Goal: Task Accomplishment & Management: Manage account settings

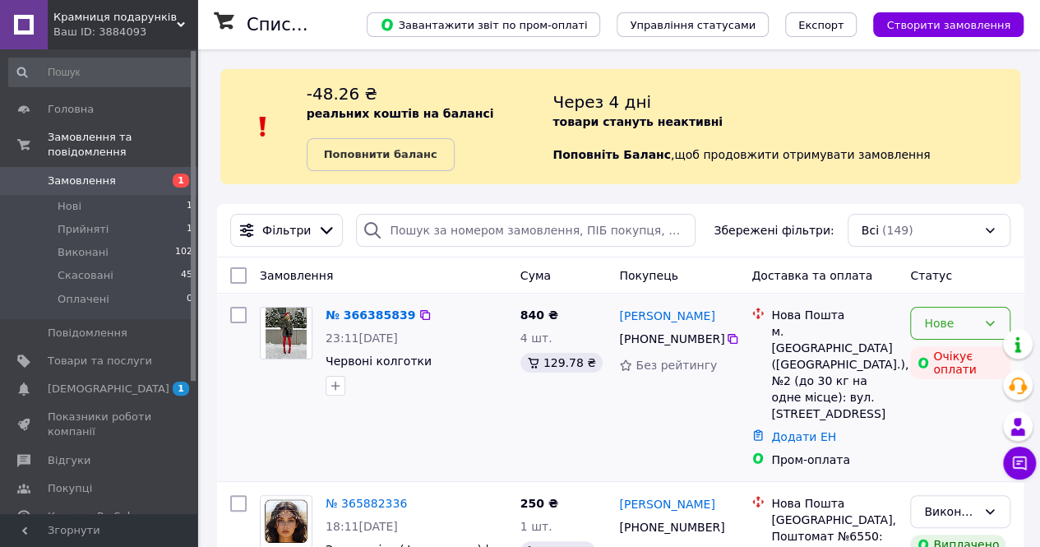
click at [974, 328] on div "Нове" at bounding box center [950, 323] width 53 height 18
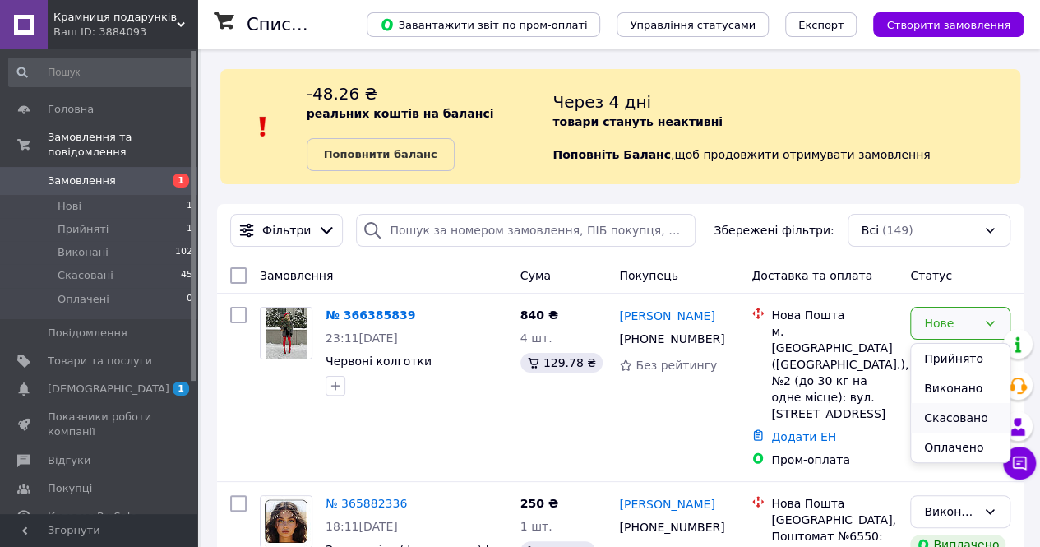
click at [936, 422] on li "Скасовано" at bounding box center [960, 418] width 99 height 30
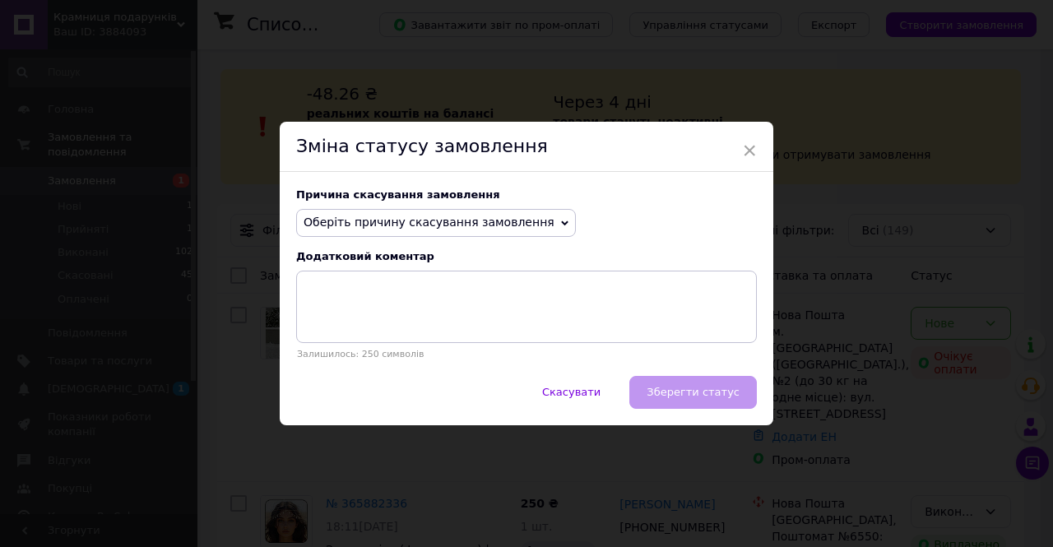
click at [382, 224] on span "Оберіть причину скасування замовлення" at bounding box center [428, 221] width 251 height 13
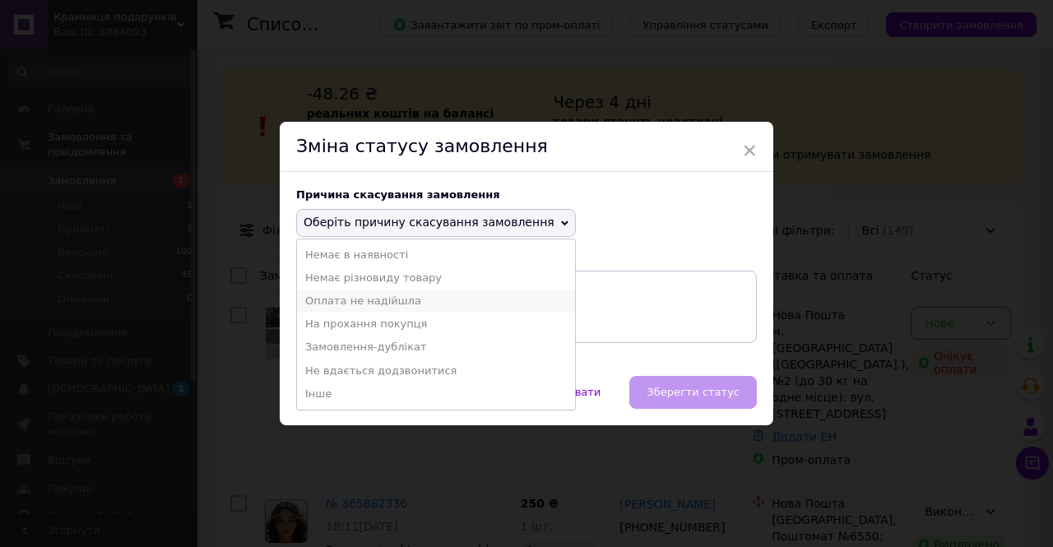
click at [374, 308] on li "Оплата не надійшла" at bounding box center [436, 300] width 278 height 23
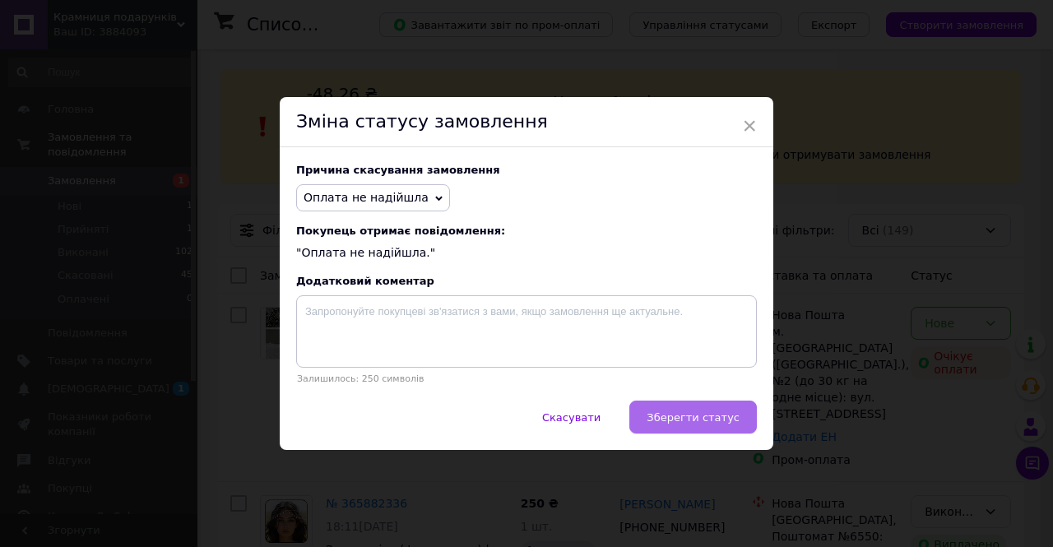
click at [678, 408] on button "Зберегти статус" at bounding box center [692, 417] width 127 height 33
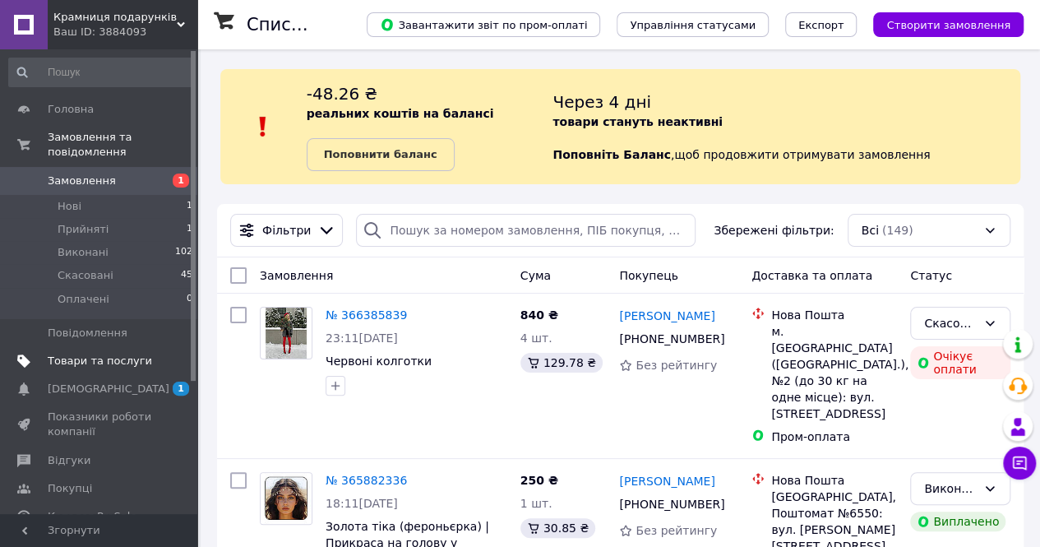
click at [77, 354] on span "Товари та послуги" at bounding box center [100, 361] width 104 height 15
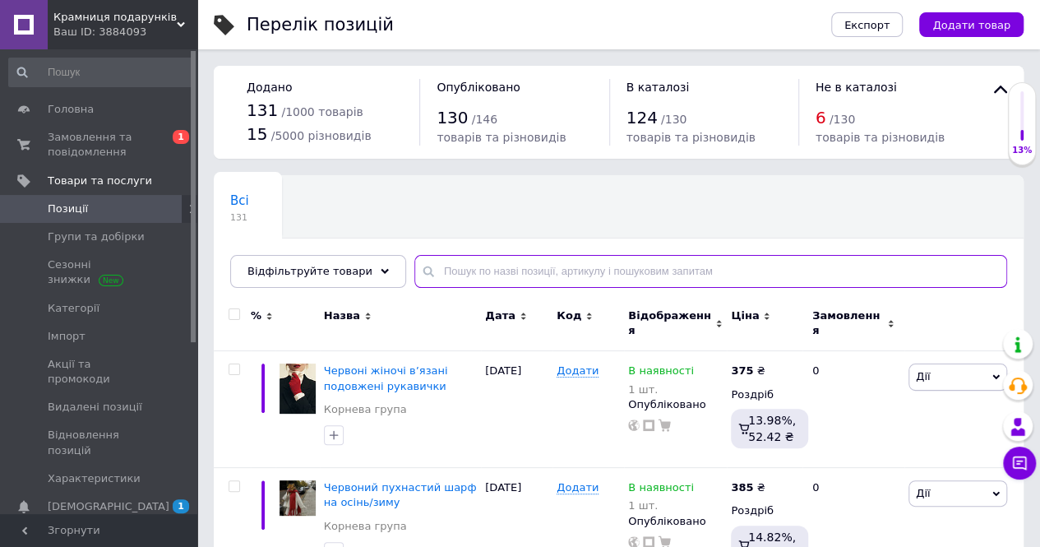
click at [434, 263] on input "text" at bounding box center [710, 271] width 593 height 33
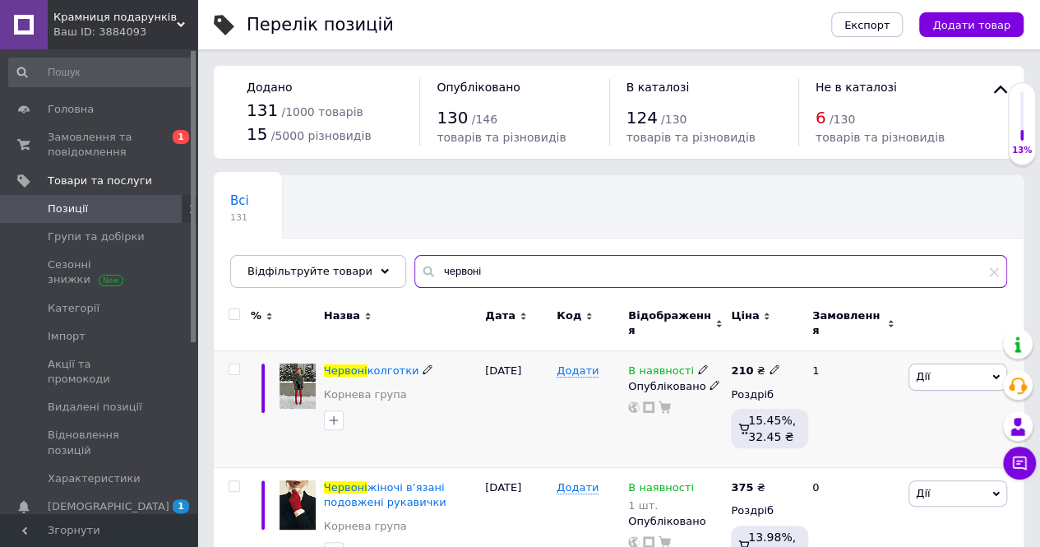
type input "червоні"
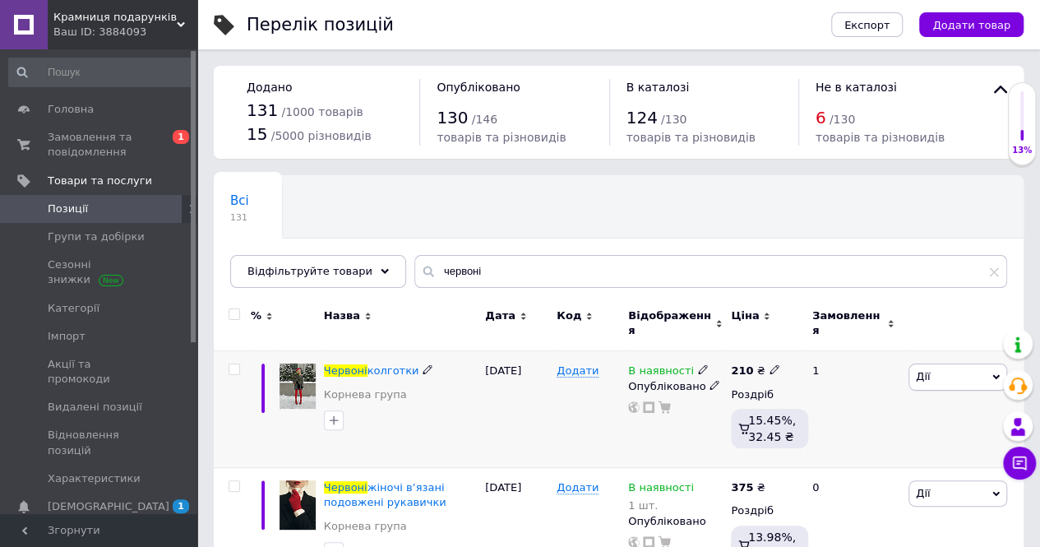
click at [698, 365] on use at bounding box center [702, 369] width 9 height 9
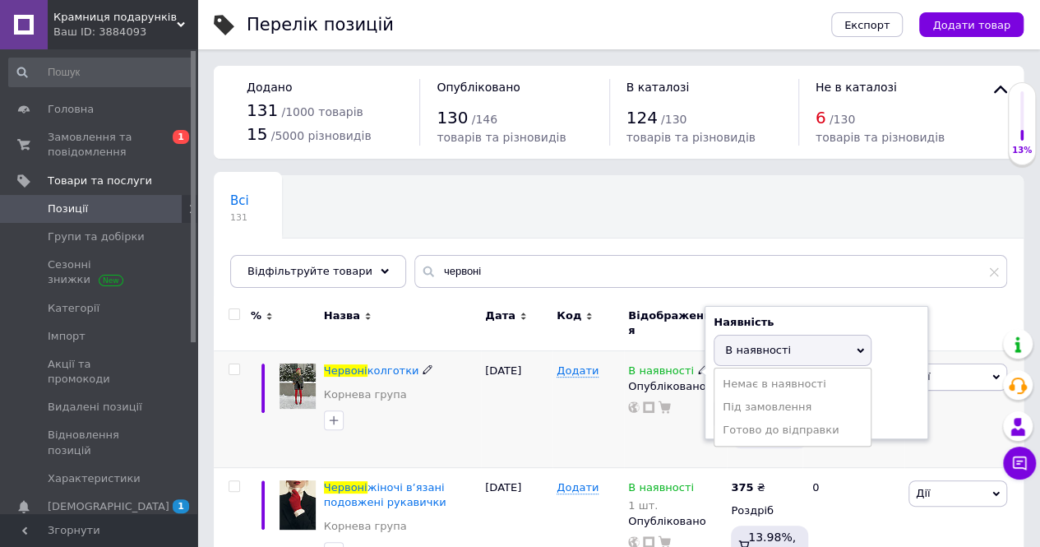
click at [776, 350] on span "В наявності" at bounding box center [793, 350] width 158 height 31
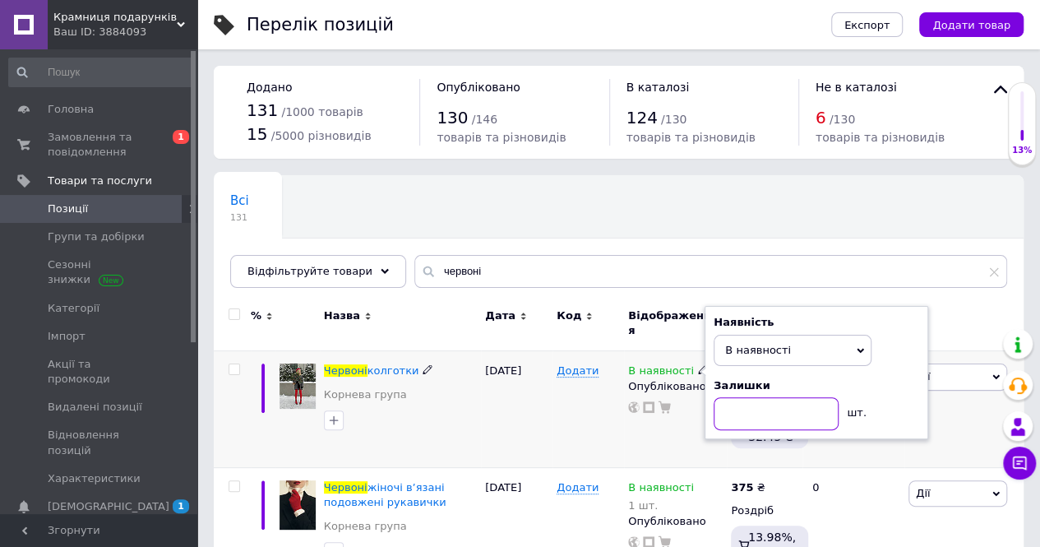
click at [776, 405] on input at bounding box center [776, 413] width 125 height 33
type input "2"
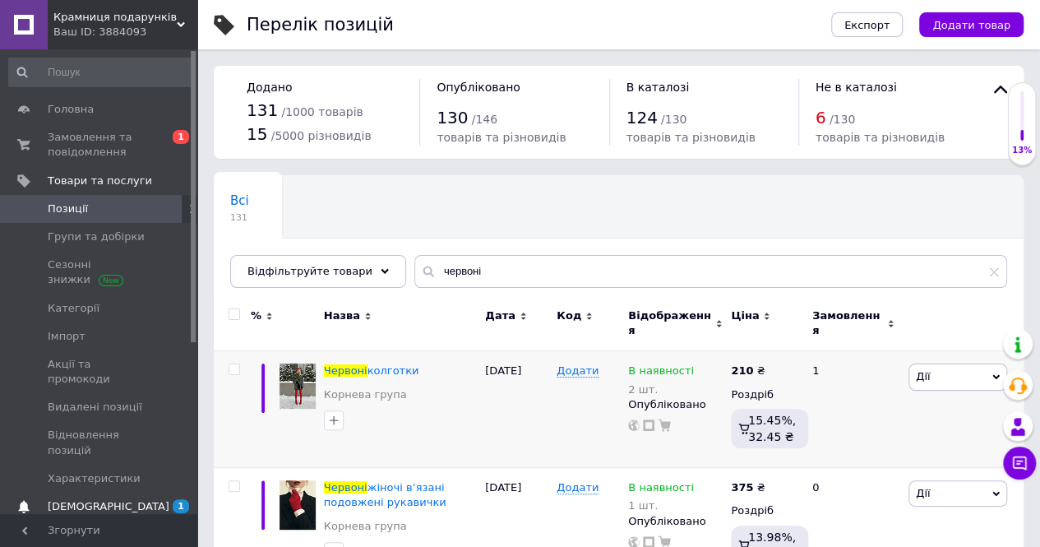
click at [99, 499] on span "[DEMOGRAPHIC_DATA]" at bounding box center [109, 506] width 122 height 15
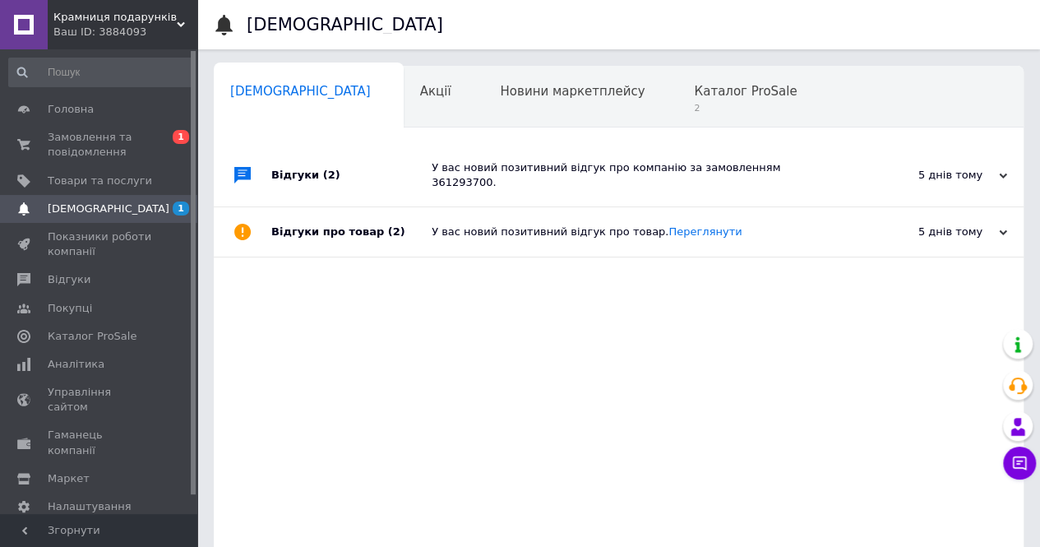
scroll to position [0, 5]
click at [673, 100] on div "Каталог ProSale 2" at bounding box center [749, 98] width 152 height 63
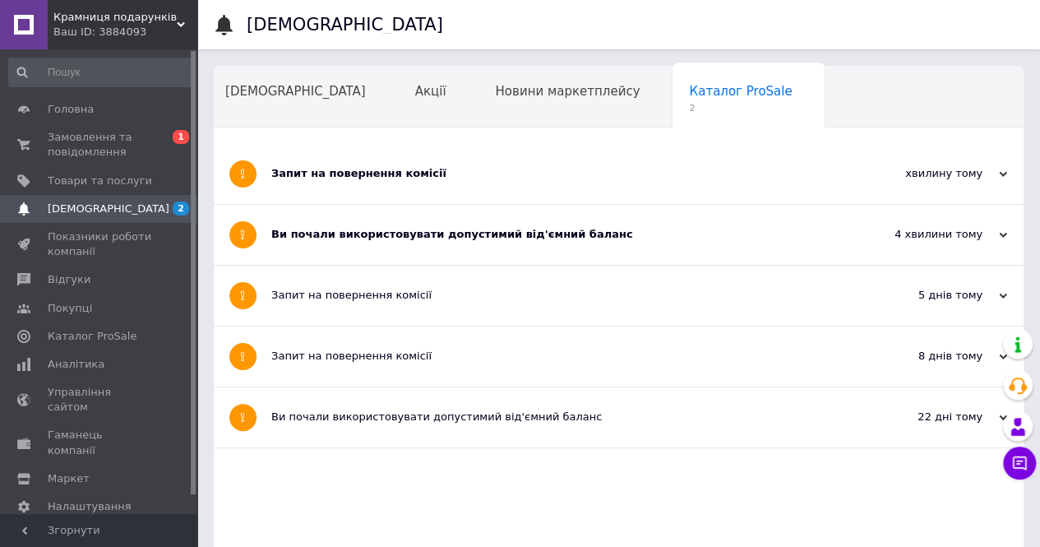
click at [479, 238] on div "Ви почали використовувати допустимий від'ємний баланс" at bounding box center [557, 234] width 572 height 15
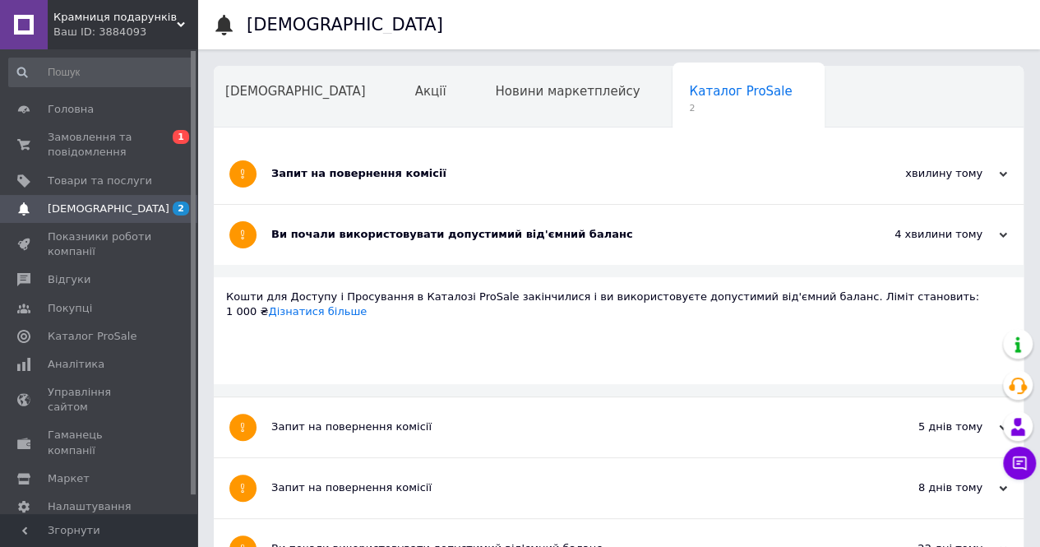
click at [403, 205] on div "Ви почали використовувати допустимий від'ємний баланс" at bounding box center [557, 235] width 572 height 60
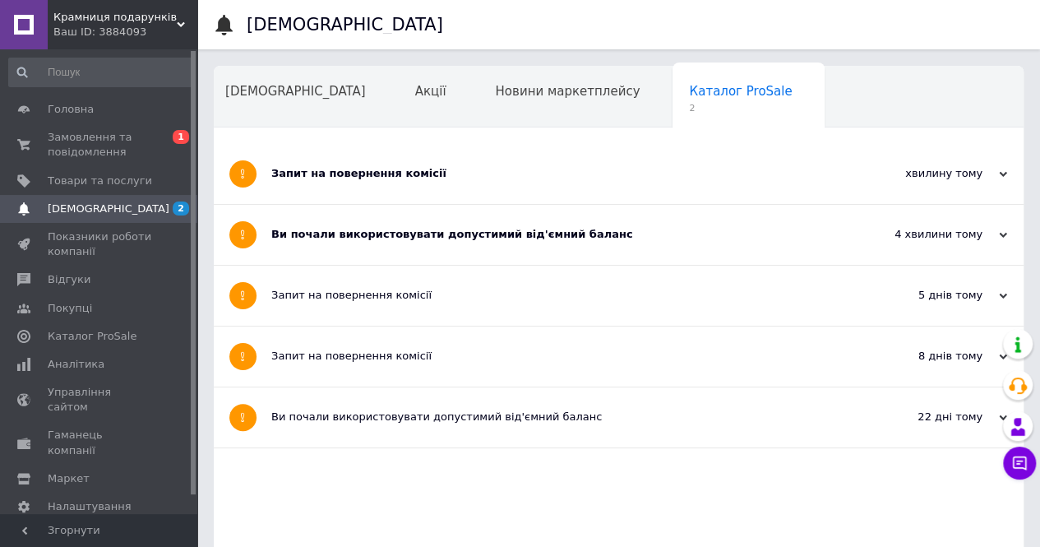
click at [398, 193] on div "Запит на повернення комісії" at bounding box center [557, 174] width 572 height 60
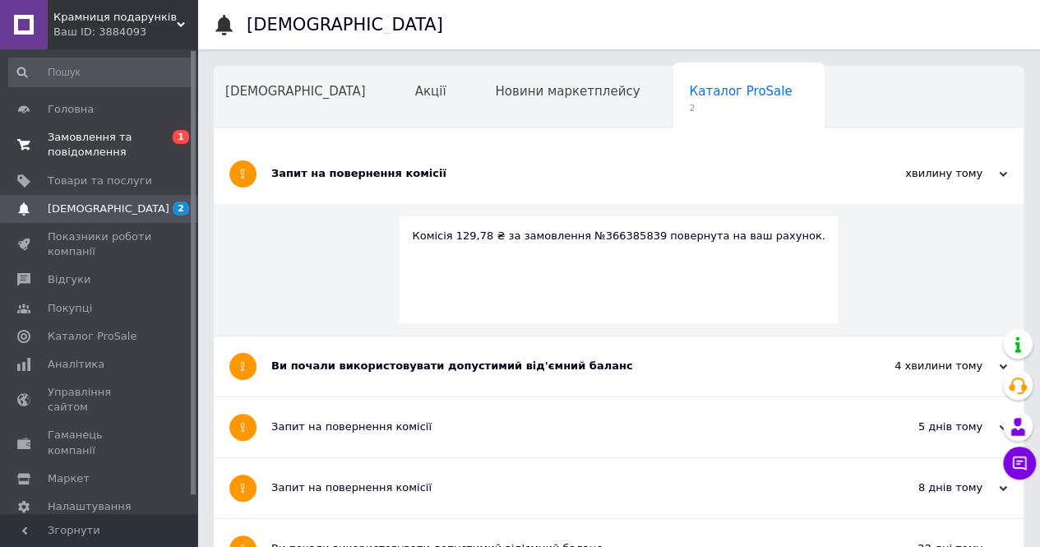
click at [69, 127] on link "Замовлення та повідомлення 0 1" at bounding box center [101, 144] width 202 height 43
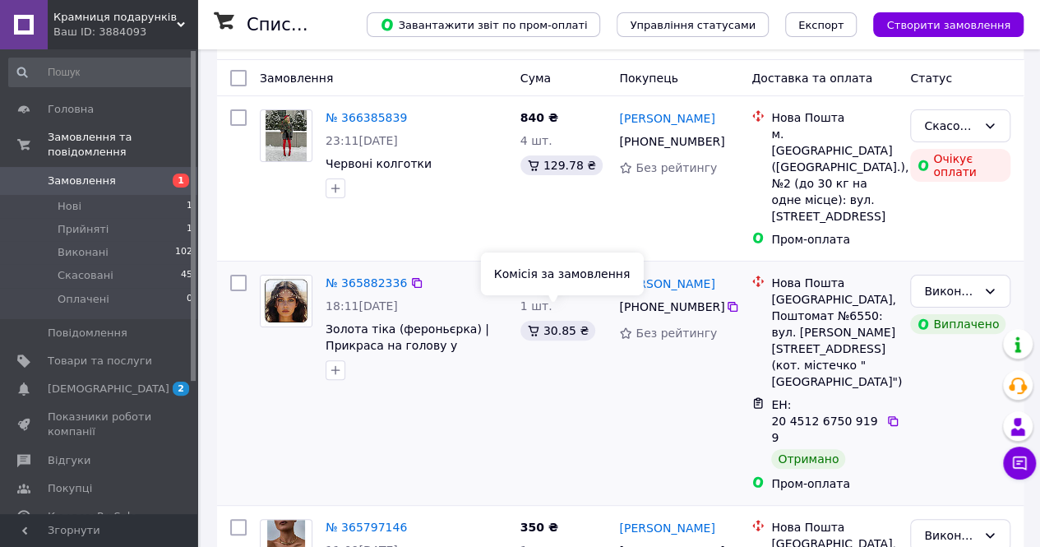
scroll to position [82, 0]
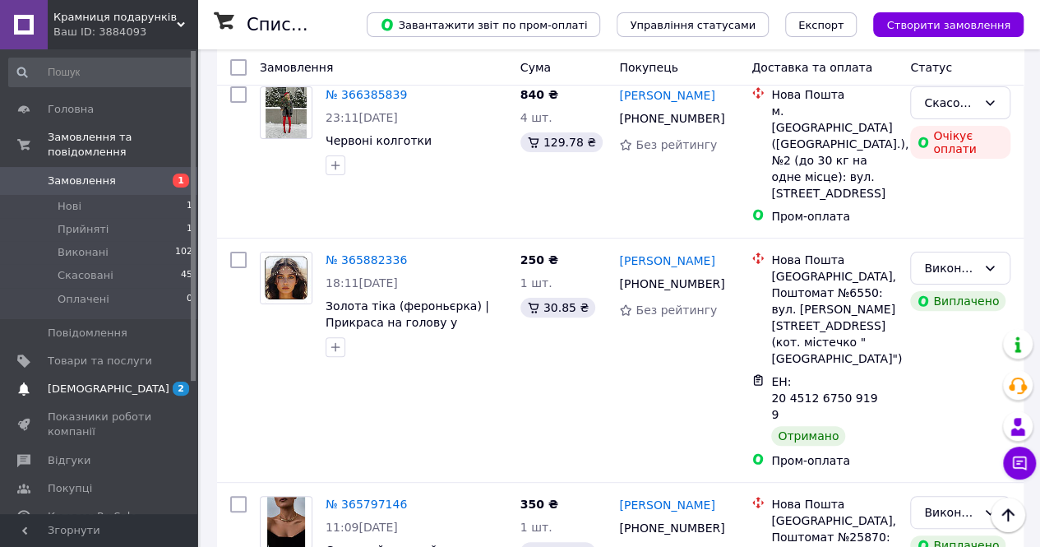
click at [90, 382] on span "[DEMOGRAPHIC_DATA]" at bounding box center [109, 389] width 122 height 15
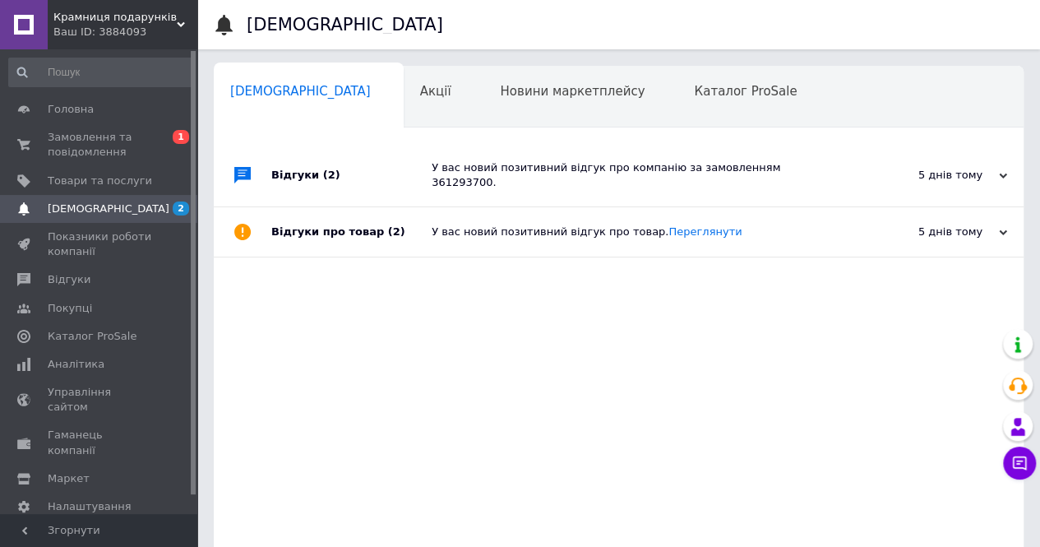
scroll to position [0, 5]
click at [495, 91] on span "Новини маркетплейсу" at bounding box center [567, 91] width 145 height 15
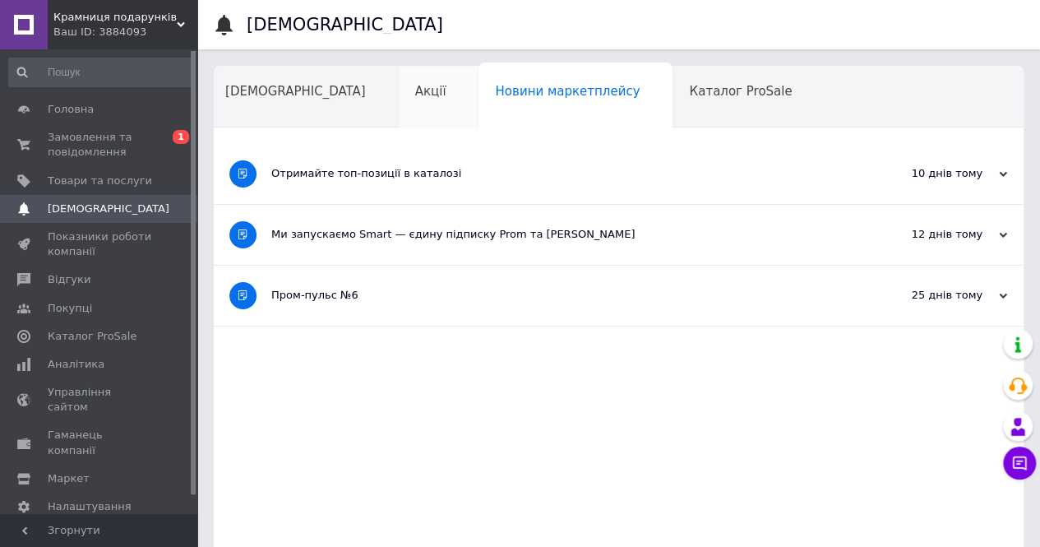
click at [399, 80] on div "Акції" at bounding box center [439, 98] width 81 height 63
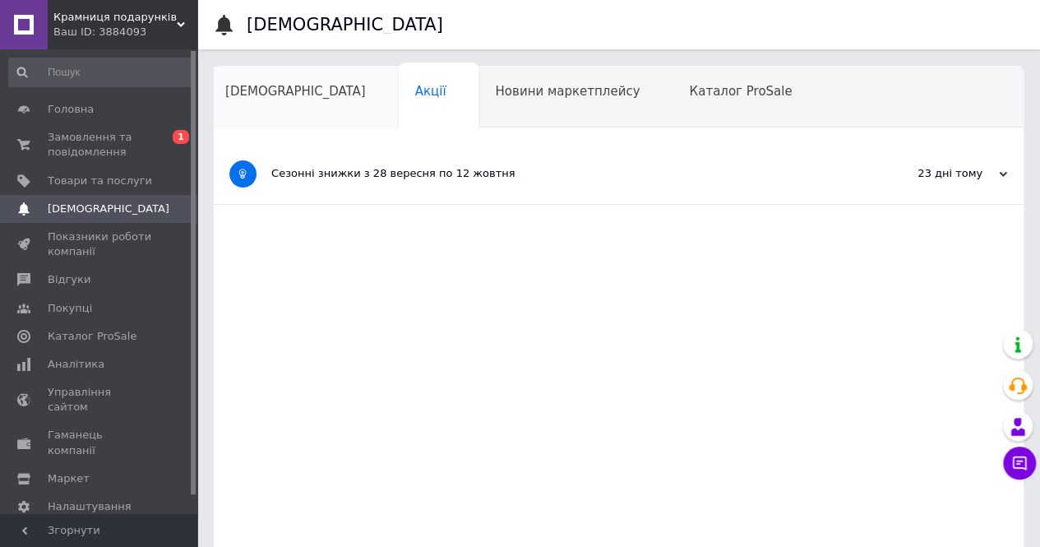
click at [265, 89] on span "[DEMOGRAPHIC_DATA]" at bounding box center [295, 91] width 141 height 15
